Goal: Transaction & Acquisition: Purchase product/service

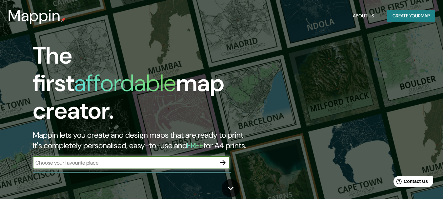
click at [99, 159] on input "text" at bounding box center [125, 163] width 184 height 8
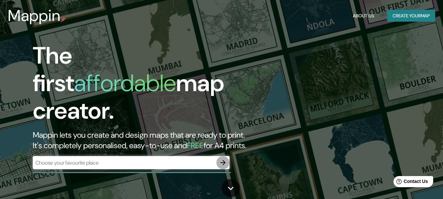
click at [223, 159] on icon "button" at bounding box center [223, 163] width 8 height 8
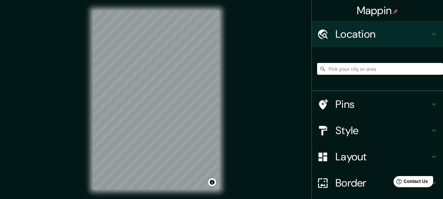
click at [342, 71] on input "Pick your city or area" at bounding box center [380, 69] width 126 height 12
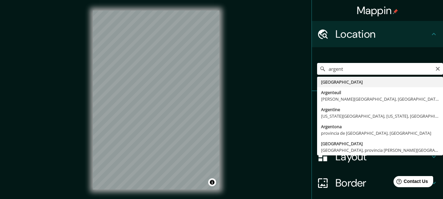
type input "[GEOGRAPHIC_DATA]"
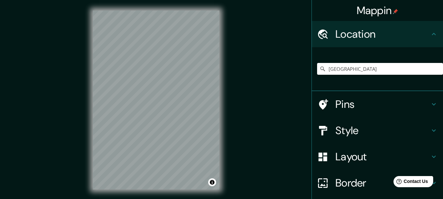
click at [333, 138] on div "Style" at bounding box center [377, 130] width 131 height 26
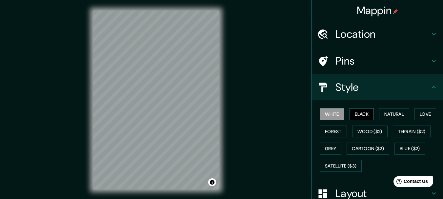
click at [356, 114] on button "Black" at bounding box center [361, 114] width 25 height 12
click at [336, 115] on button "White" at bounding box center [332, 114] width 25 height 12
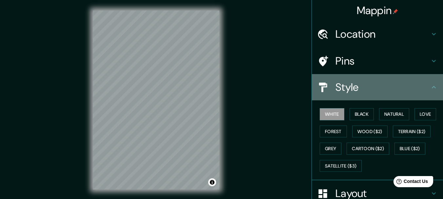
click at [370, 78] on div "Style" at bounding box center [377, 87] width 131 height 26
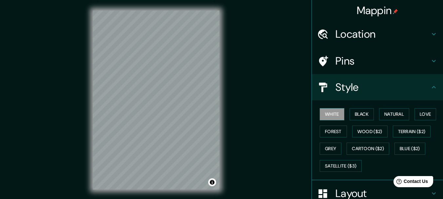
click at [430, 88] on icon at bounding box center [434, 87] width 8 height 8
click at [431, 85] on icon at bounding box center [434, 87] width 8 height 8
click at [430, 86] on icon at bounding box center [434, 87] width 8 height 8
click at [378, 11] on h4 "Mappin" at bounding box center [378, 10] width 42 height 13
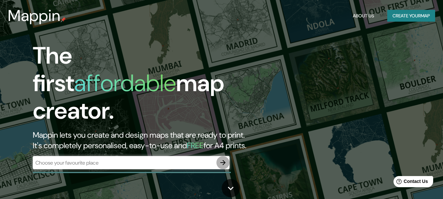
click at [226, 159] on icon "button" at bounding box center [223, 163] width 8 height 8
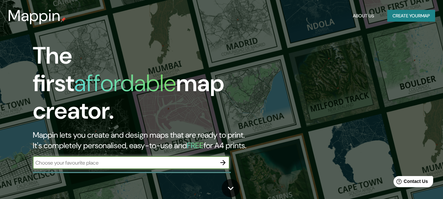
click at [226, 148] on div "The first affordable map creator. Mappin lets you create and design maps that a…" at bounding box center [143, 109] width 266 height 134
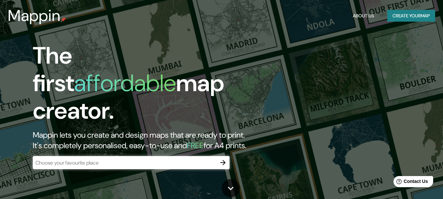
click at [221, 159] on icon "button" at bounding box center [223, 163] width 8 height 8
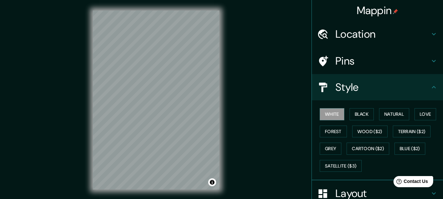
click at [369, 37] on h4 "Location" at bounding box center [382, 34] width 94 height 13
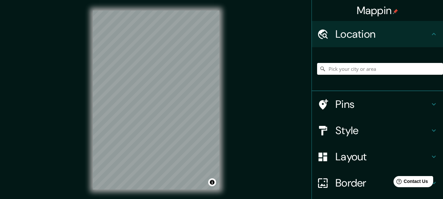
click at [358, 76] on div at bounding box center [380, 68] width 126 height 33
click at [356, 69] on input "Pick your city or area" at bounding box center [380, 69] width 126 height 12
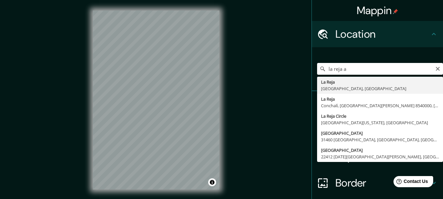
type input "La Reja, [GEOGRAPHIC_DATA], [GEOGRAPHIC_DATA]"
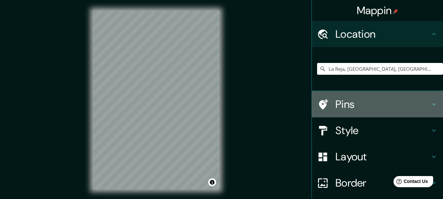
click at [370, 103] on h4 "Pins" at bounding box center [382, 104] width 94 height 13
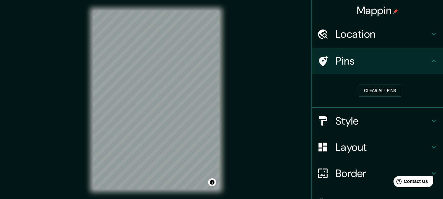
click at [356, 117] on h4 "Style" at bounding box center [382, 120] width 94 height 13
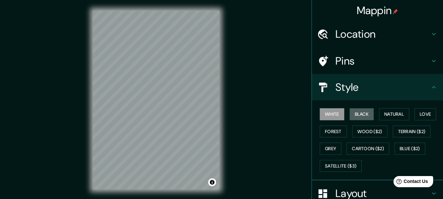
click at [356, 117] on button "Black" at bounding box center [361, 114] width 25 height 12
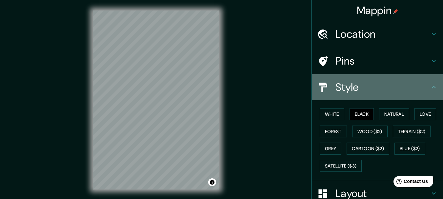
click at [389, 87] on h4 "Style" at bounding box center [382, 87] width 94 height 13
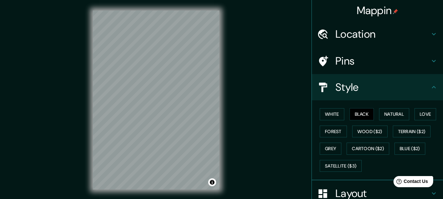
click at [421, 87] on h4 "Style" at bounding box center [382, 87] width 94 height 13
click at [431, 84] on icon at bounding box center [434, 87] width 8 height 8
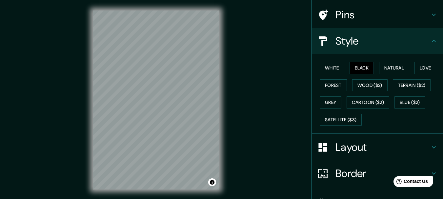
scroll to position [88, 0]
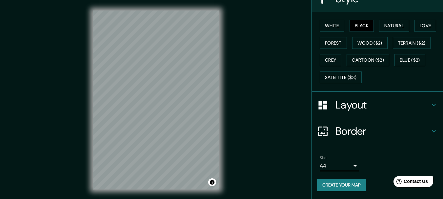
click at [386, 103] on h4 "Layout" at bounding box center [382, 104] width 94 height 13
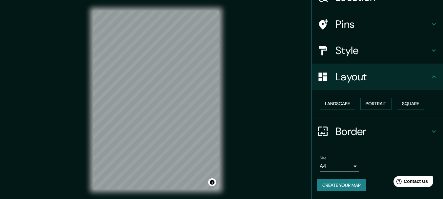
scroll to position [37, 0]
click at [358, 127] on h4 "Border" at bounding box center [382, 131] width 94 height 13
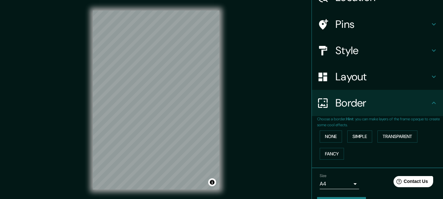
click at [324, 184] on body "Mappin Location [GEOGRAPHIC_DATA], [GEOGRAPHIC_DATA], [GEOGRAPHIC_DATA] Pins St…" at bounding box center [221, 99] width 443 height 199
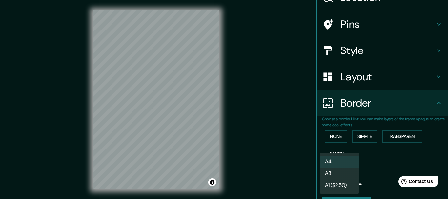
click at [336, 168] on li "A3" at bounding box center [339, 173] width 39 height 12
type input "a4"
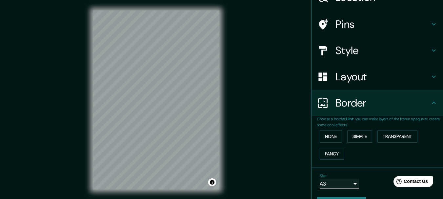
scroll to position [55, 0]
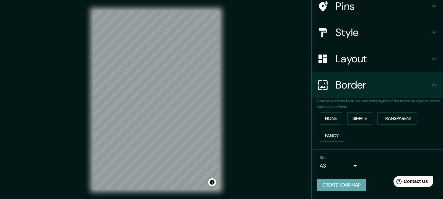
click at [350, 182] on button "Create your map" at bounding box center [341, 185] width 49 height 12
click at [338, 183] on button "Create your map" at bounding box center [341, 185] width 49 height 12
